Goal: Task Accomplishment & Management: Manage account settings

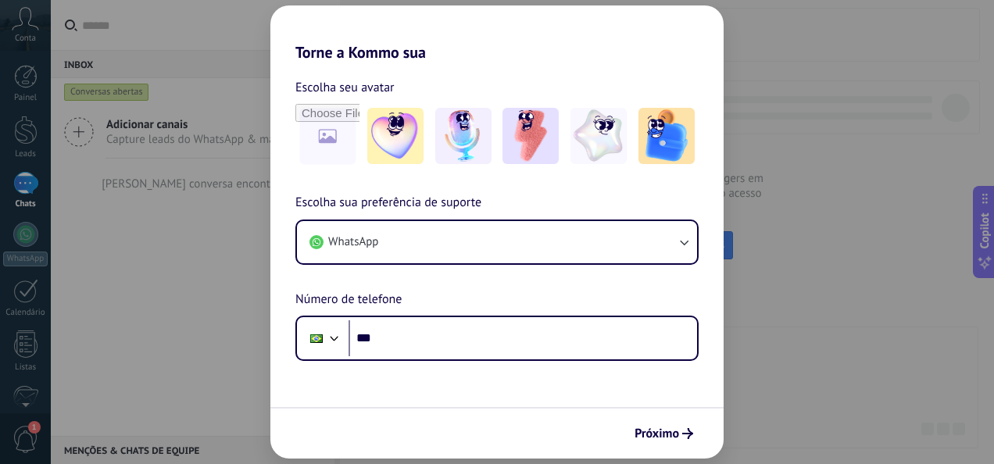
click at [19, 62] on div "Torne a Kommo sua Escolha seu avatar Escolha sua preferência de suporte WhatsAp…" at bounding box center [497, 232] width 994 height 464
click at [669, 435] on span "Próximo" at bounding box center [657, 433] width 45 height 11
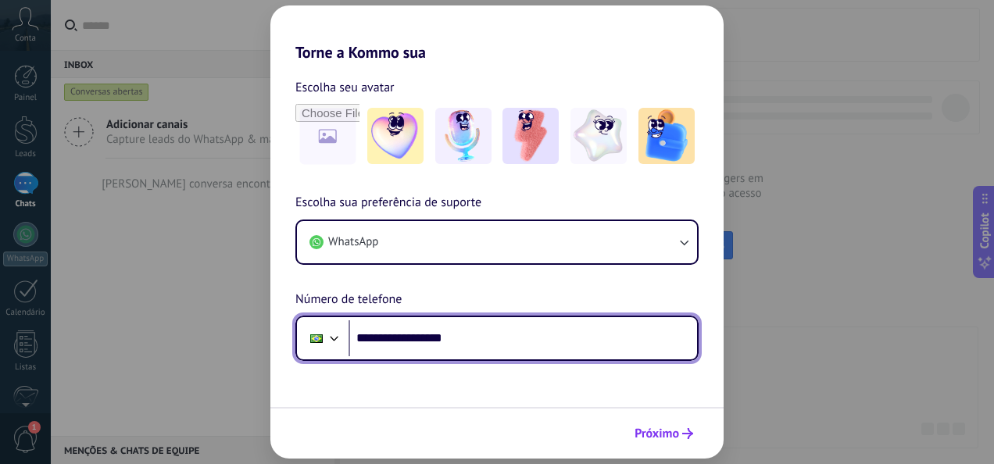
type input "**********"
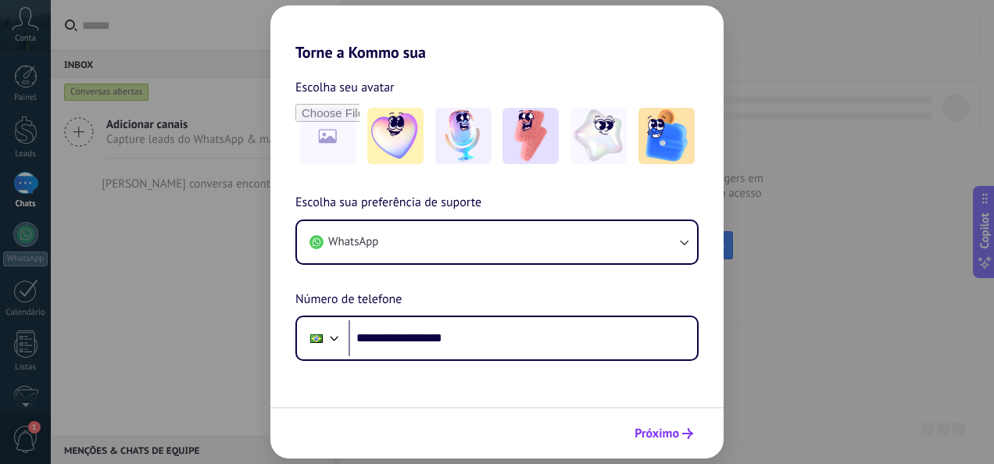
click at [675, 433] on span "Próximo" at bounding box center [657, 433] width 45 height 11
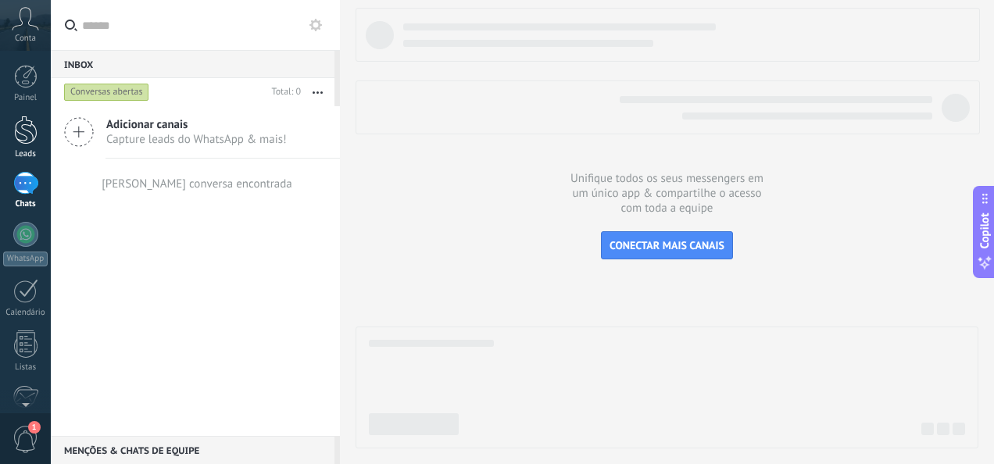
click at [21, 142] on div at bounding box center [25, 130] width 23 height 29
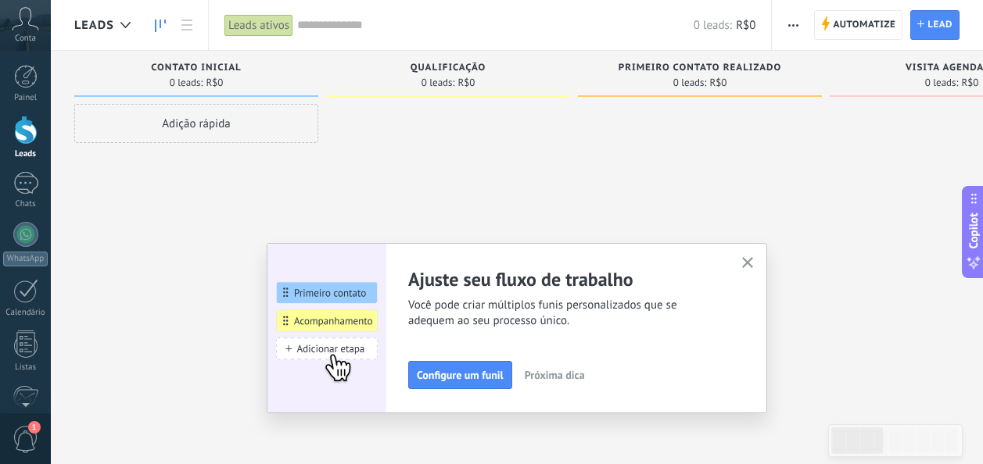
click at [752, 261] on icon "button" at bounding box center [748, 263] width 12 height 12
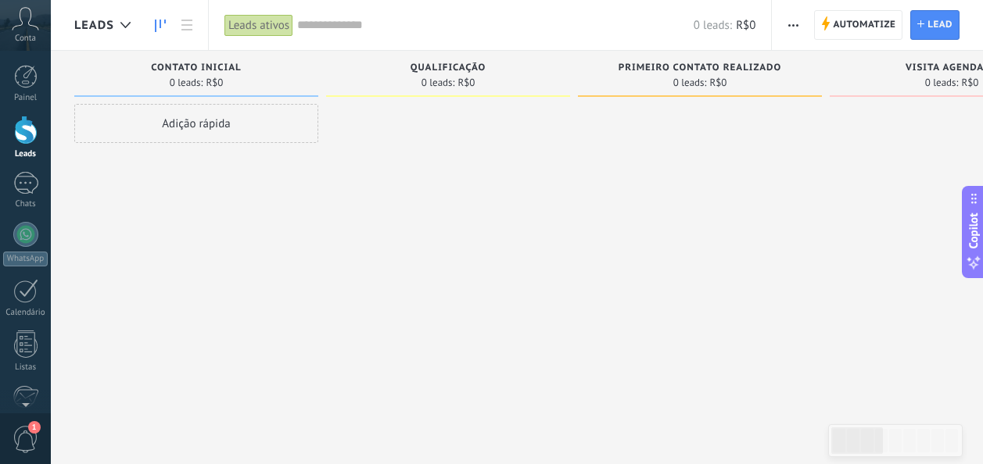
click at [36, 27] on icon at bounding box center [25, 18] width 27 height 23
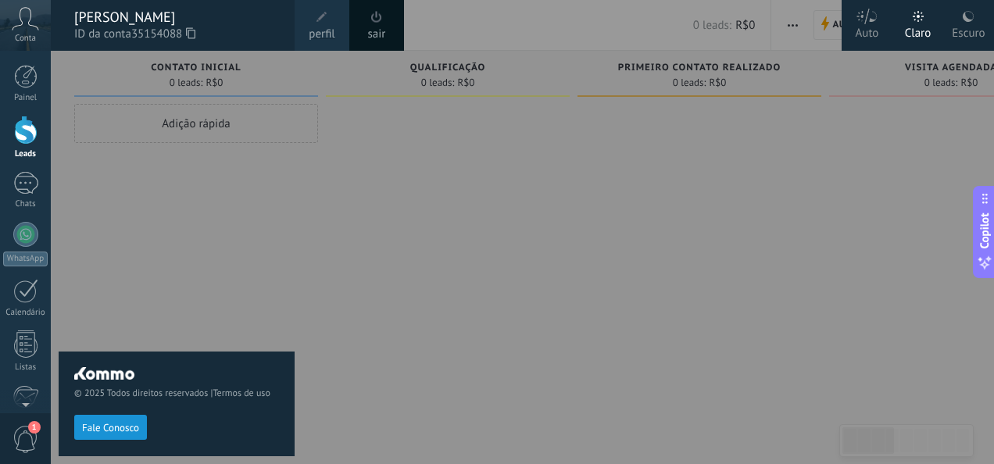
click at [376, 16] on span at bounding box center [376, 17] width 11 height 12
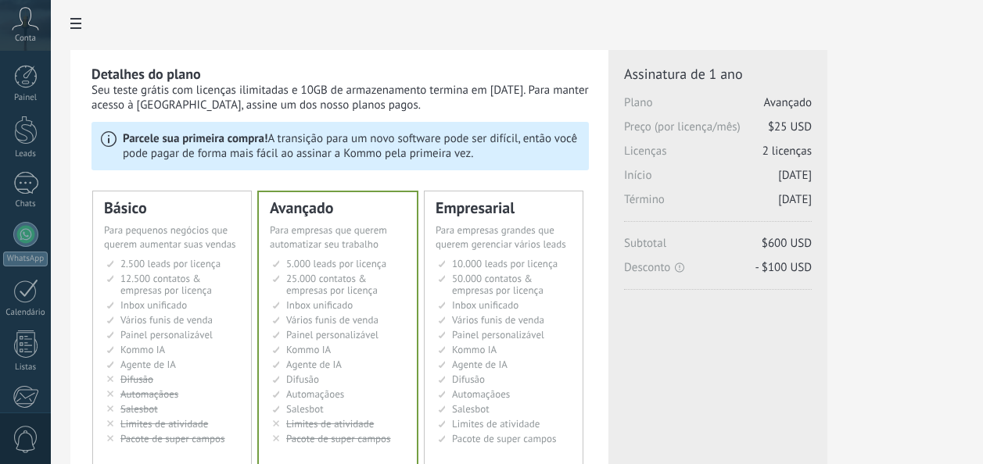
click at [34, 20] on icon at bounding box center [25, 18] width 27 height 23
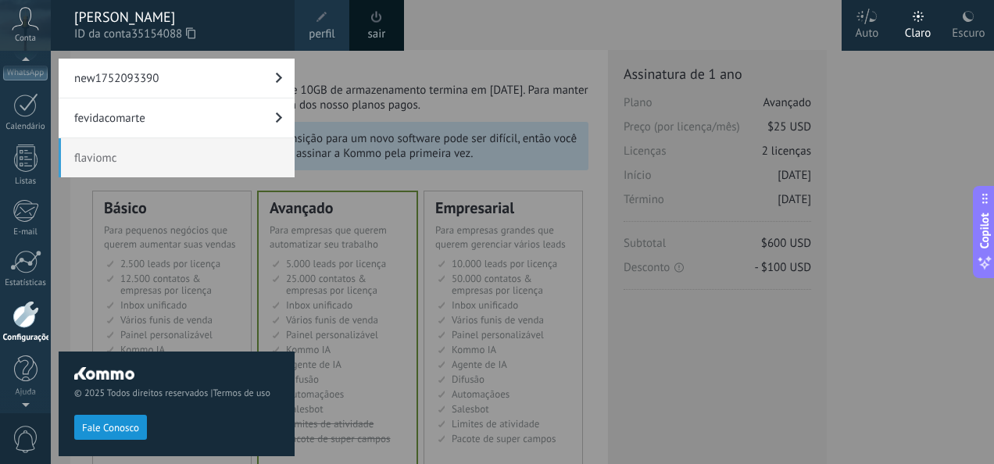
click at [112, 126] on link "fevidacomarte" at bounding box center [177, 118] width 236 height 39
